Goal: Transaction & Acquisition: Purchase product/service

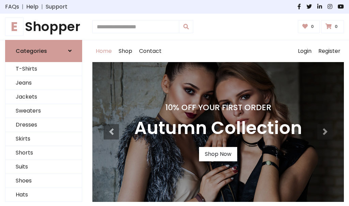
click at [175, 103] on h4 "10% Off Your First Order" at bounding box center [218, 108] width 168 height 10
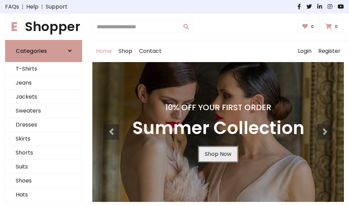
click at [218, 154] on link "Shop Now" at bounding box center [218, 154] width 38 height 14
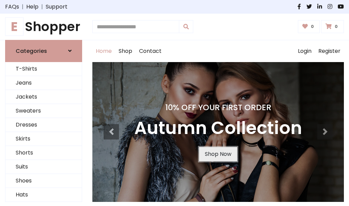
click at [218, 154] on link "Shop Now" at bounding box center [218, 154] width 38 height 14
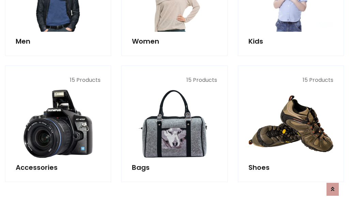
scroll to position [680, 0]
